Goal: Obtain resource: Obtain resource

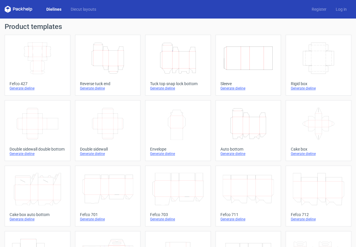
click at [106, 58] on icon "Height Depth Width" at bounding box center [107, 58] width 51 height 32
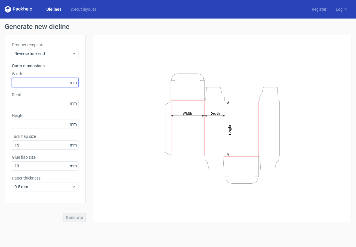
click at [24, 82] on input "text" at bounding box center [45, 82] width 67 height 9
type input "100"
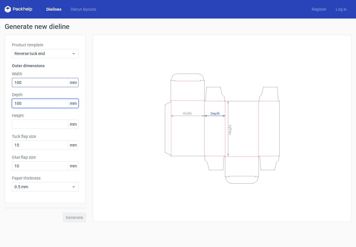
type input "100"
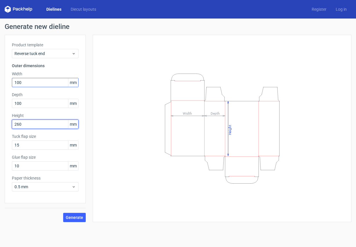
type input "260"
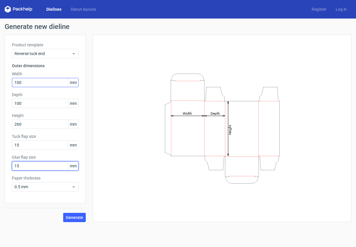
type input "15"
click at [74, 216] on span "Generate" at bounding box center [74, 218] width 17 height 4
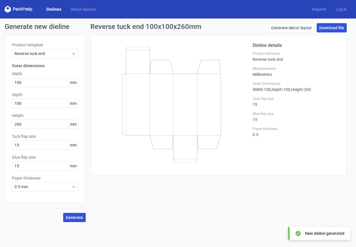
click at [328, 27] on link "Download file" at bounding box center [332, 27] width 30 height 9
